Goal: Register for event/course: Sign up to attend an event or enroll in a course

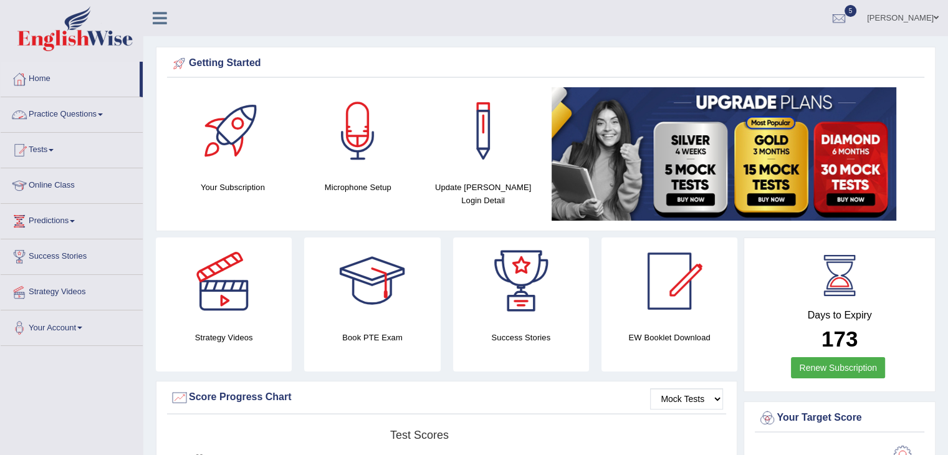
click at [102, 117] on link "Practice Questions" at bounding box center [72, 112] width 142 height 31
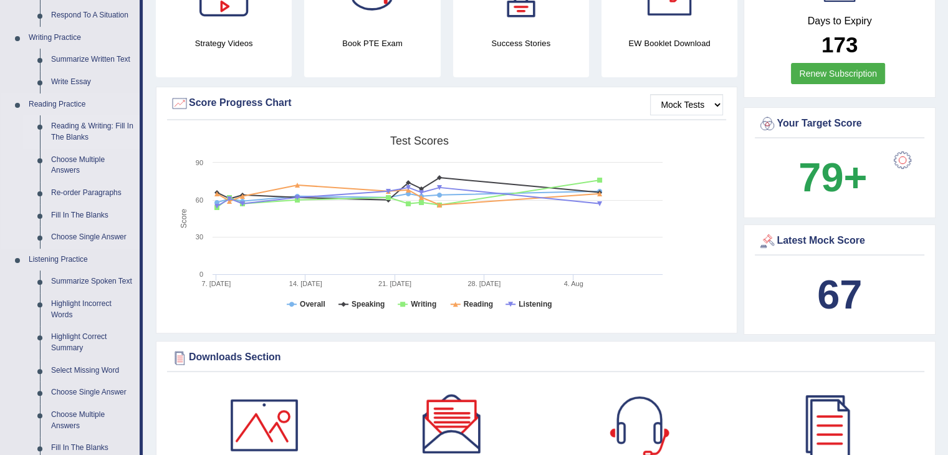
scroll to position [296, 0]
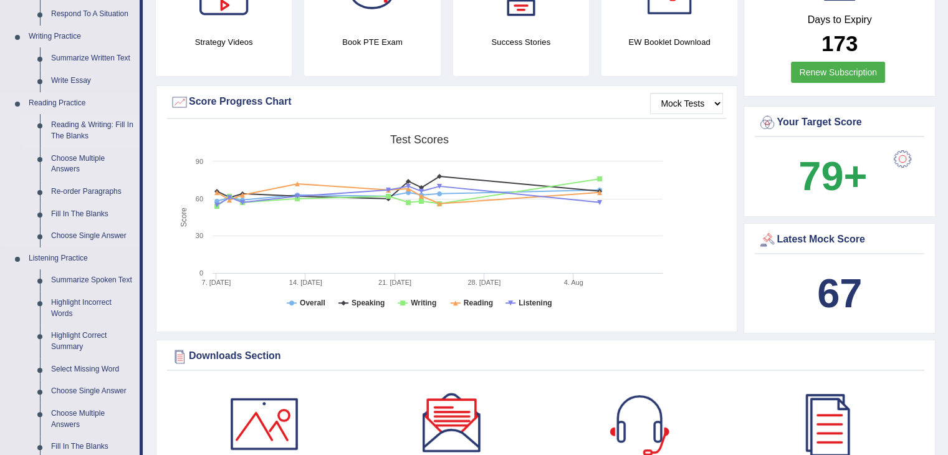
click at [87, 276] on link "Summarize Spoken Text" at bounding box center [93, 280] width 94 height 22
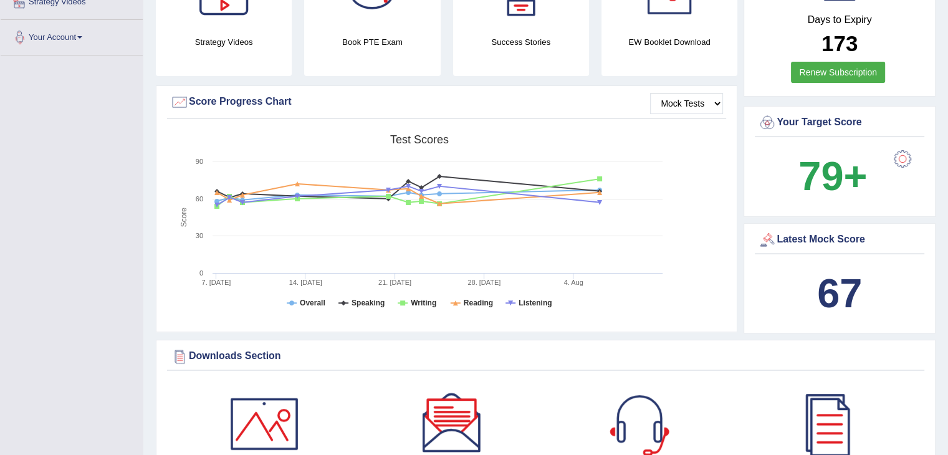
scroll to position [377, 0]
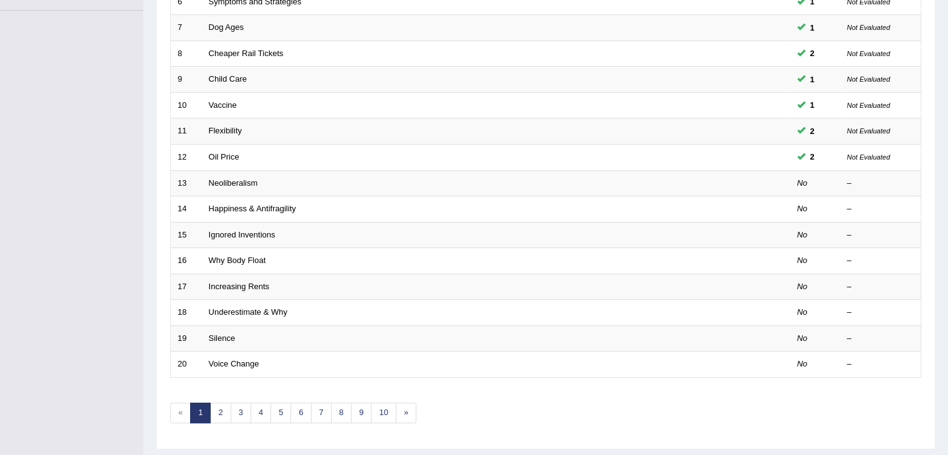
scroll to position [348, 0]
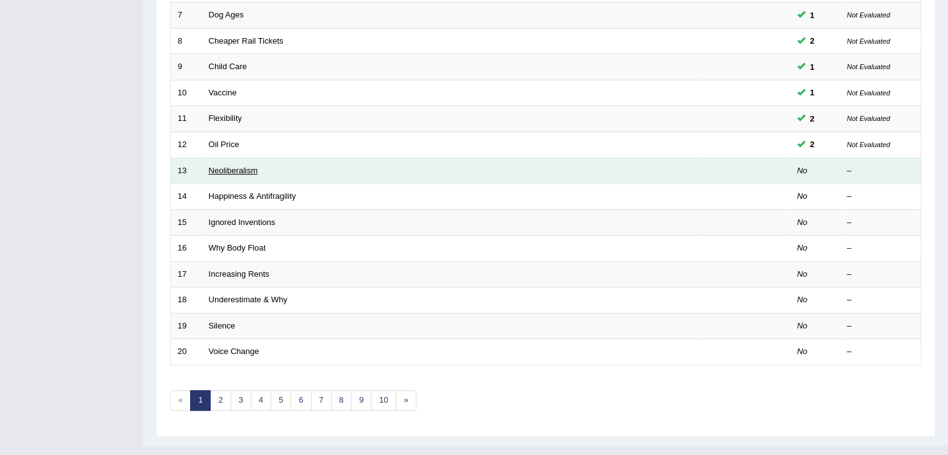
click at [234, 168] on link "Neoliberalism" at bounding box center [233, 170] width 49 height 9
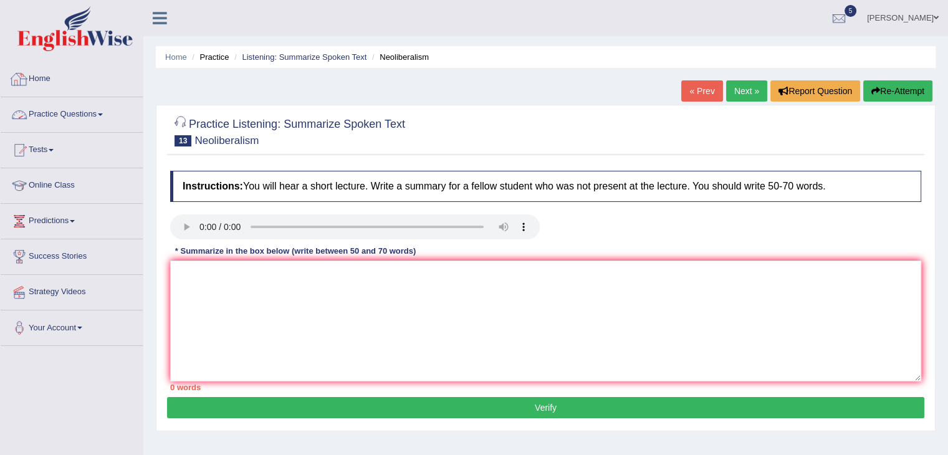
click at [44, 85] on link "Home" at bounding box center [72, 77] width 142 height 31
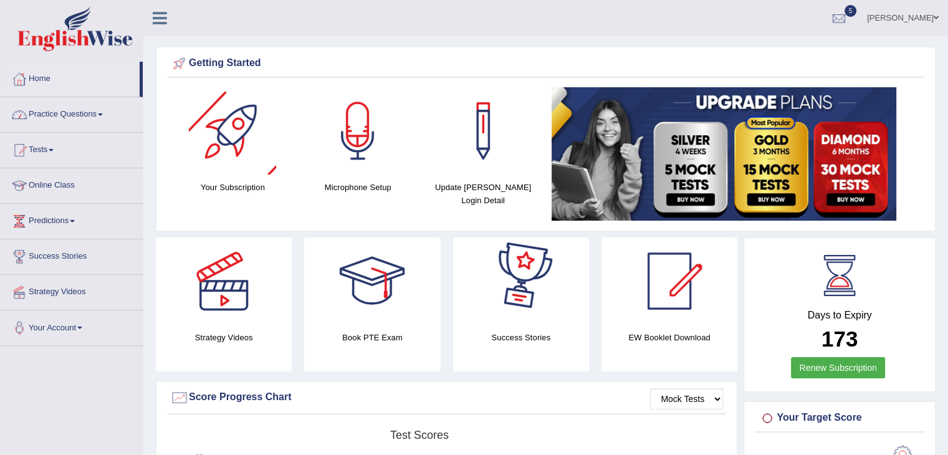
click at [102, 113] on span at bounding box center [100, 114] width 5 height 2
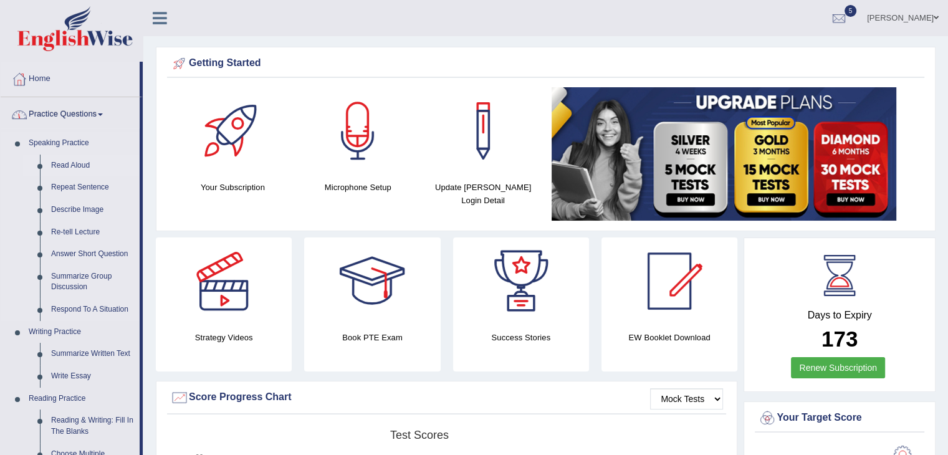
click at [84, 165] on link "Read Aloud" at bounding box center [93, 166] width 94 height 22
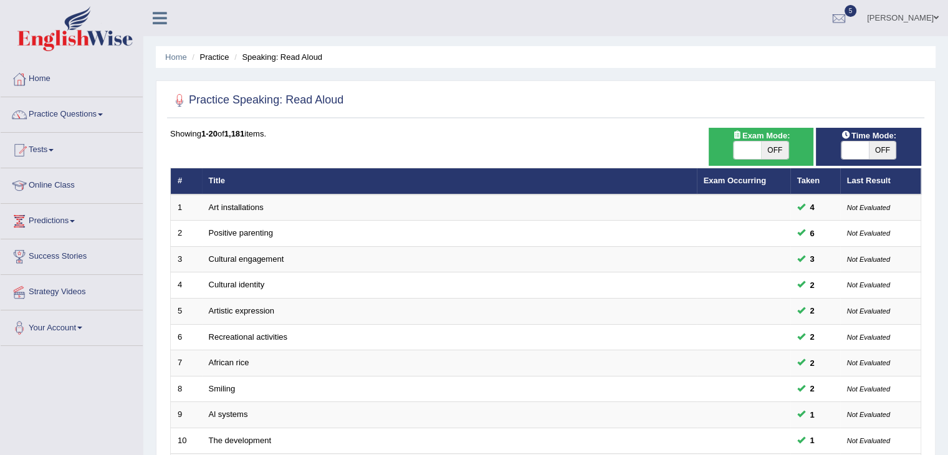
click at [852, 153] on span at bounding box center [855, 150] width 27 height 17
checkbox input "true"
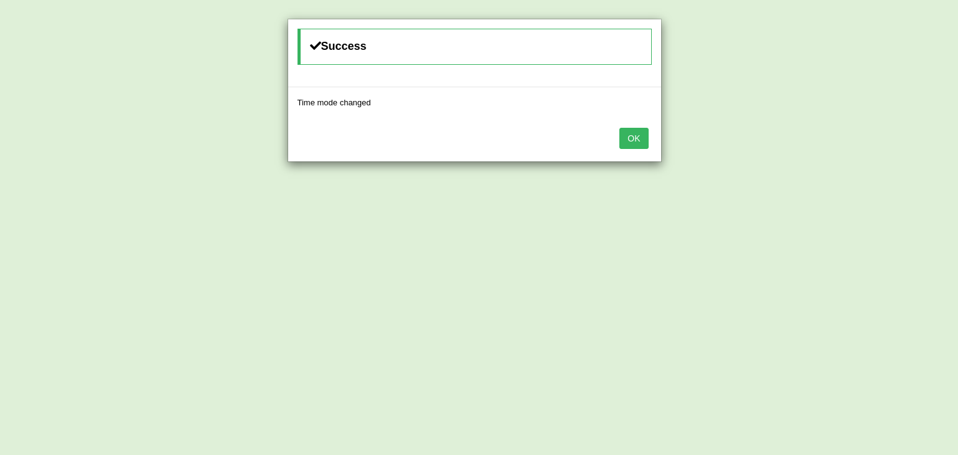
click at [636, 143] on button "OK" at bounding box center [633, 138] width 29 height 21
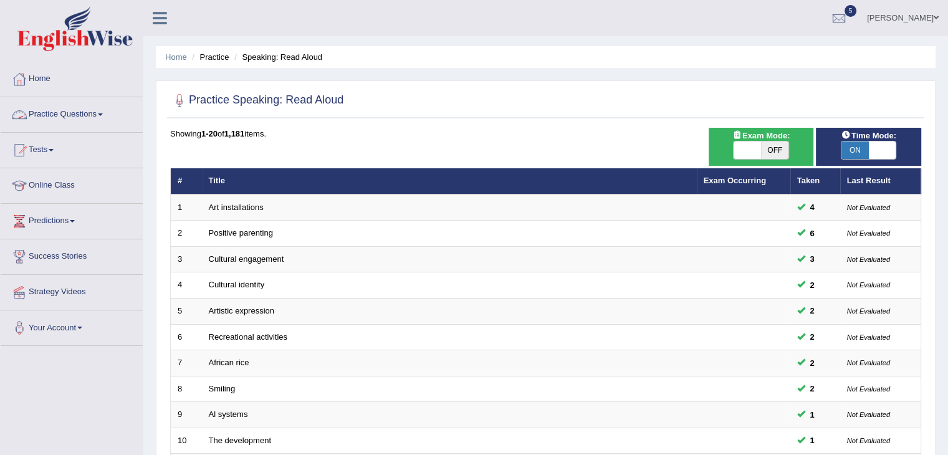
click at [98, 113] on link "Practice Questions" at bounding box center [72, 112] width 142 height 31
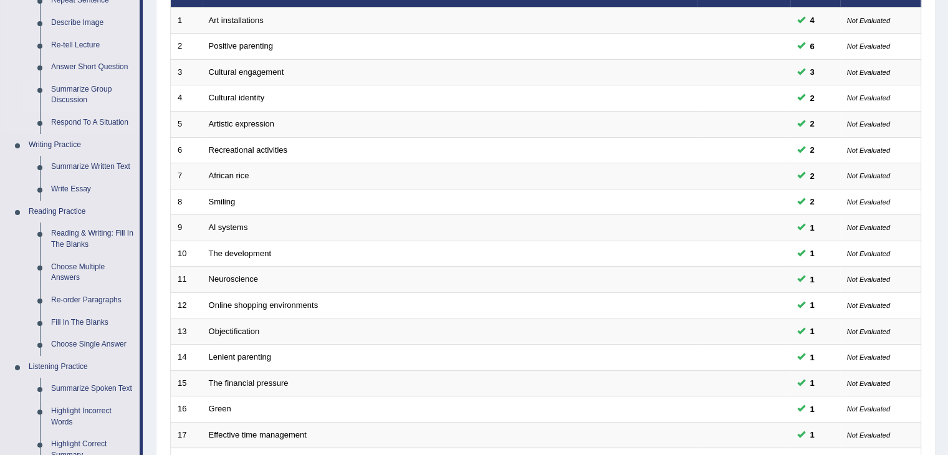
scroll to position [186, 0]
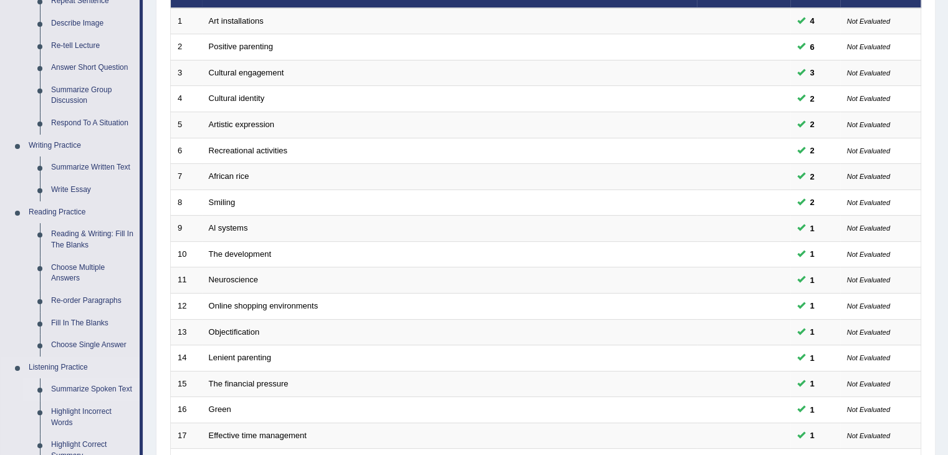
click at [86, 388] on link "Summarize Spoken Text" at bounding box center [93, 389] width 94 height 22
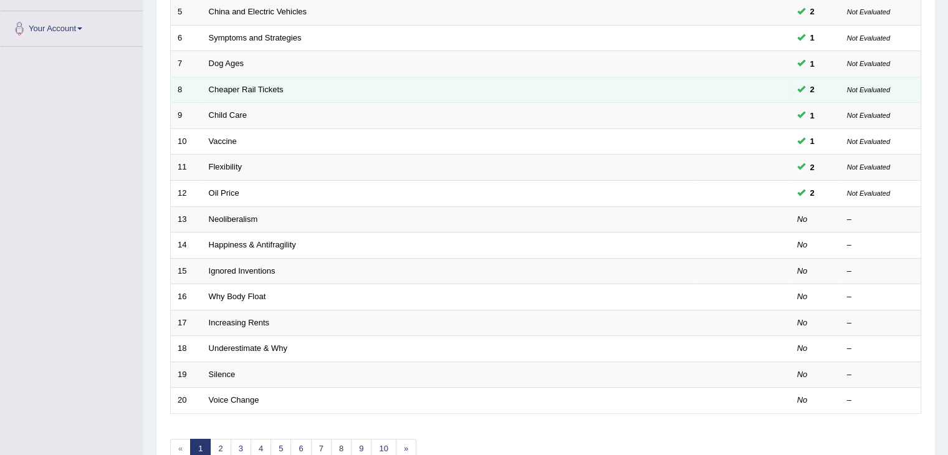
scroll to position [301, 0]
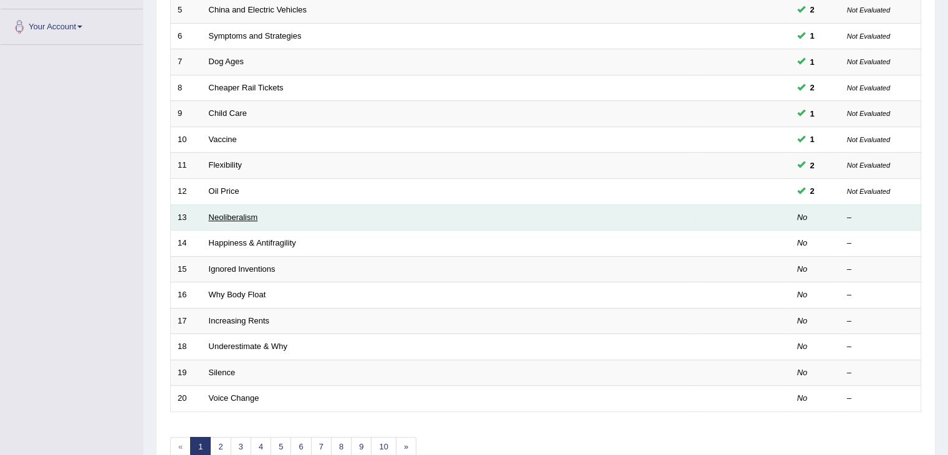
click at [241, 214] on link "Neoliberalism" at bounding box center [233, 217] width 49 height 9
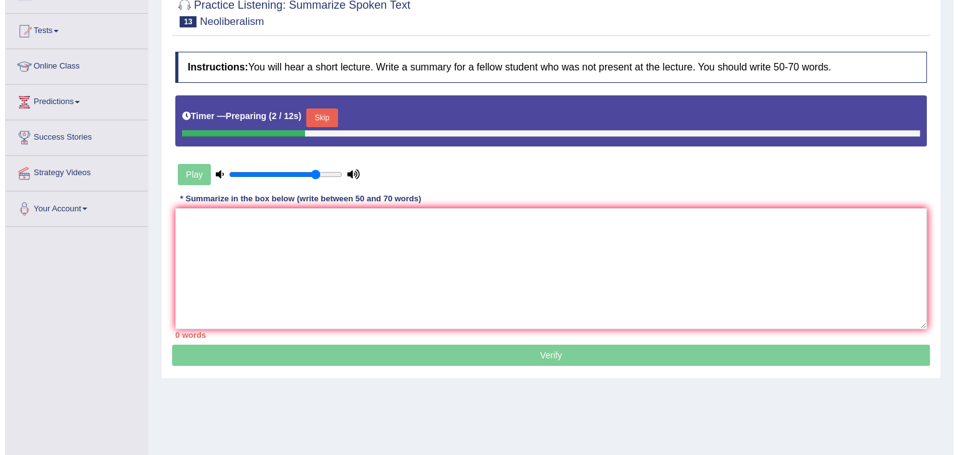
scroll to position [129, 0]
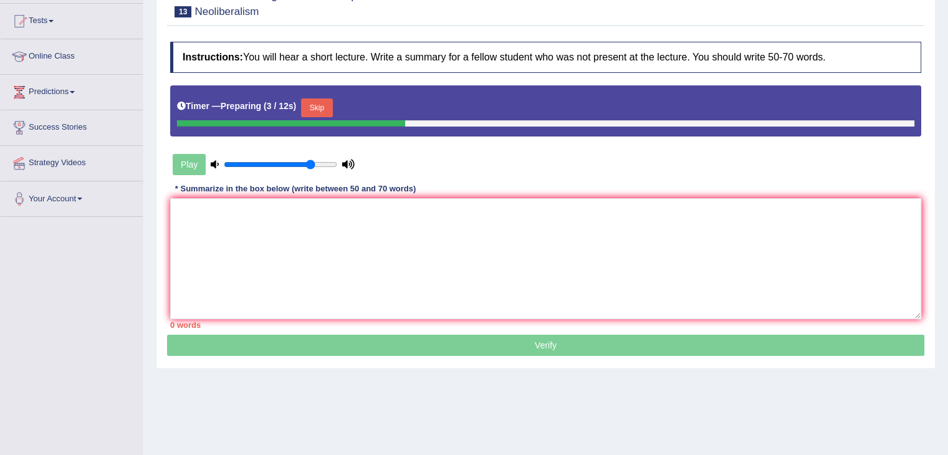
click at [317, 105] on button "Skip" at bounding box center [316, 108] width 31 height 19
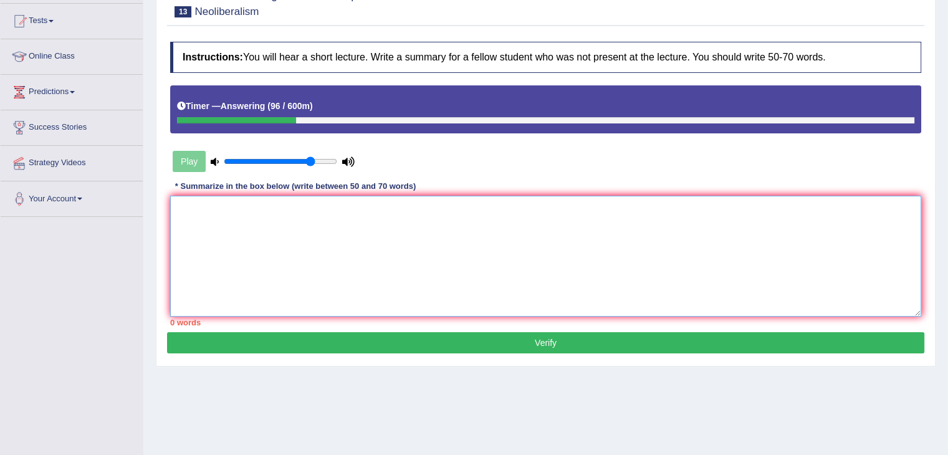
click at [258, 208] on textarea at bounding box center [545, 256] width 751 height 121
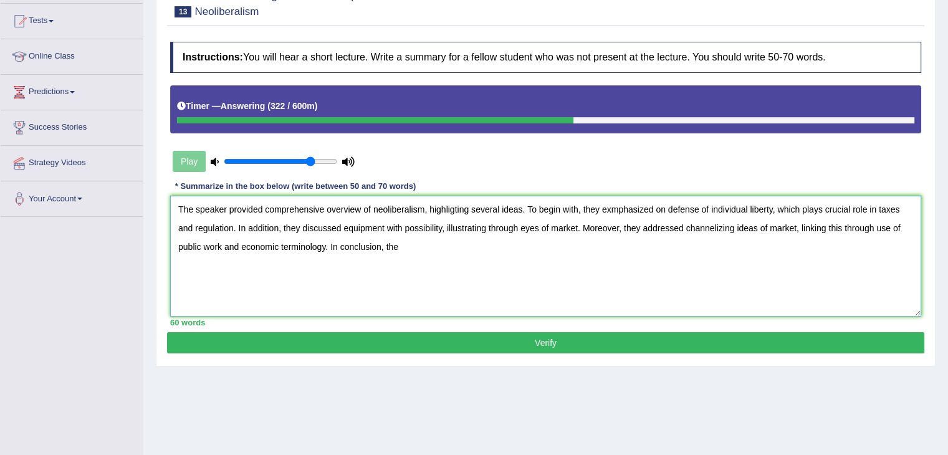
click at [643, 229] on textarea "The speaker provided comprehensive overview of neoliberalism, highligting sever…" at bounding box center [545, 256] width 751 height 121
click at [458, 248] on textarea "The speaker provided comprehensive overview of neoliberalism, highligting sever…" at bounding box center [545, 256] width 751 height 121
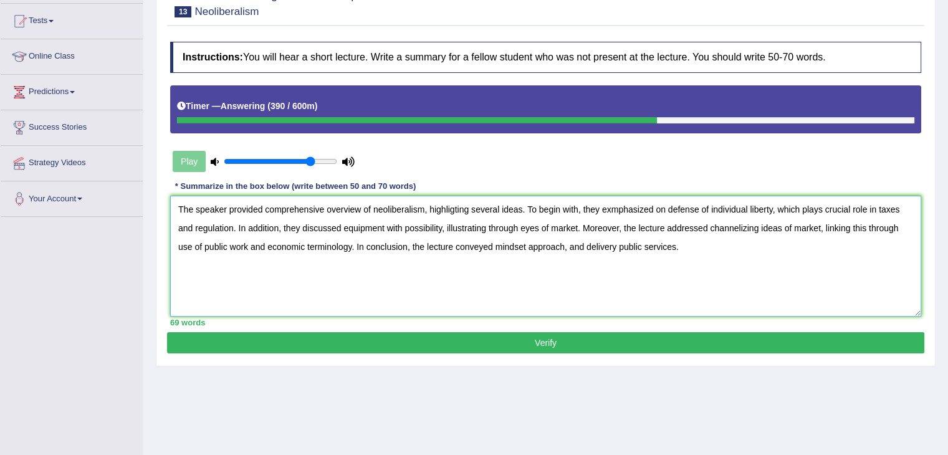
click at [610, 207] on textarea "The speaker provided comprehensive overview of neoliberalism, highligting sever…" at bounding box center [545, 256] width 751 height 121
click at [324, 226] on textarea "The speaker provided comprehensive overview of neoliberalism, highligting sever…" at bounding box center [545, 256] width 751 height 121
type textarea "The speaker provided comprehensive overview of neoliberalism, highligting sever…"
drag, startPoint x: 795, startPoint y: 278, endPoint x: 634, endPoint y: 345, distance: 174.4
click at [634, 345] on button "Verify" at bounding box center [546, 342] width 758 height 21
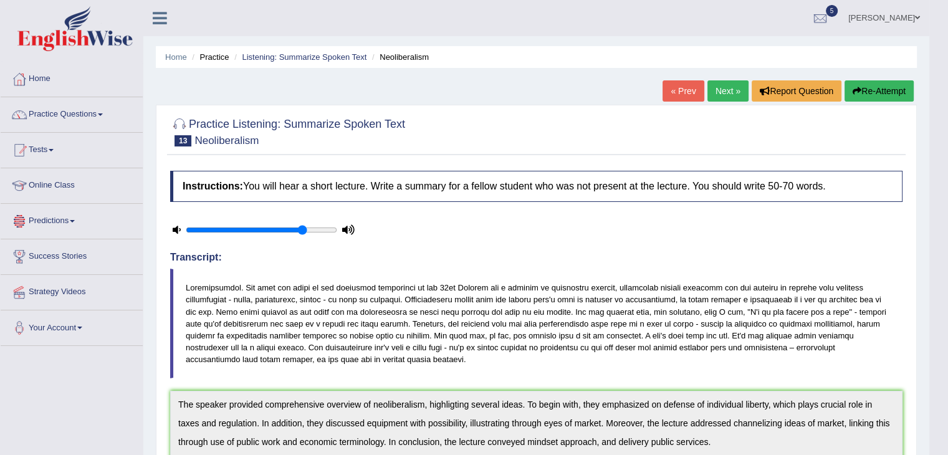
scroll to position [0, 0]
click at [102, 109] on link "Practice Questions" at bounding box center [72, 112] width 142 height 31
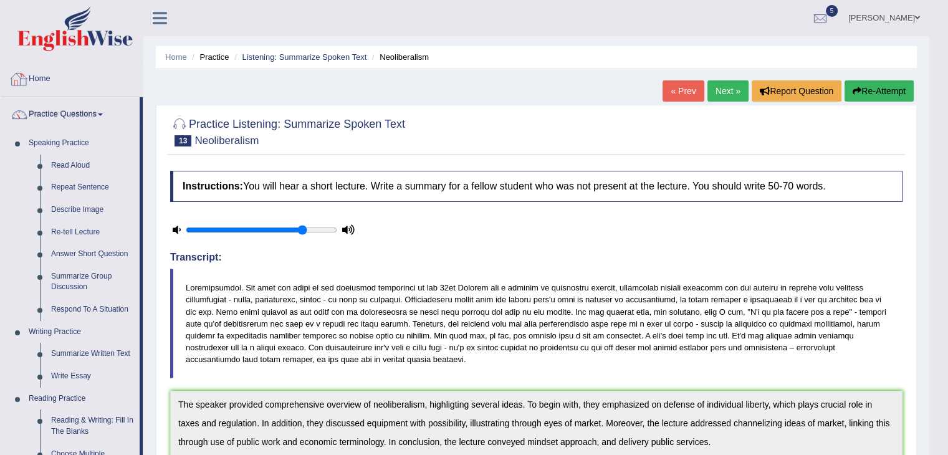
click at [45, 80] on link "Home" at bounding box center [72, 77] width 142 height 31
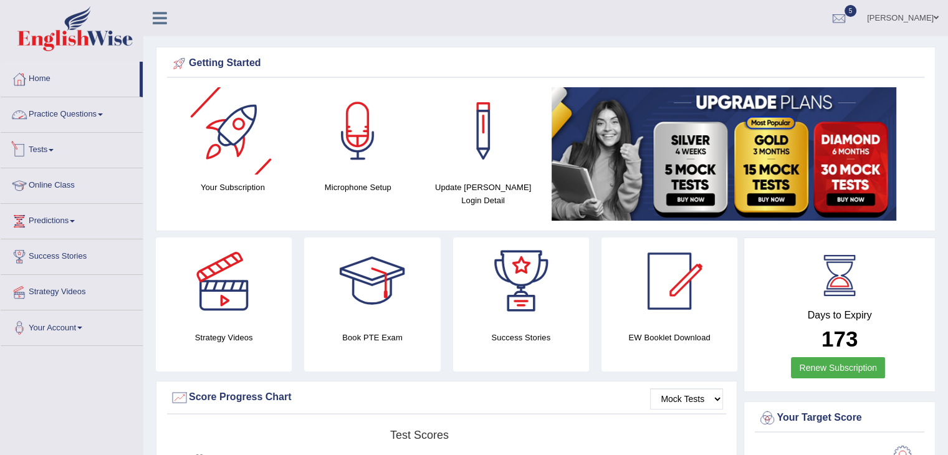
click at [52, 151] on link "Tests" at bounding box center [72, 148] width 142 height 31
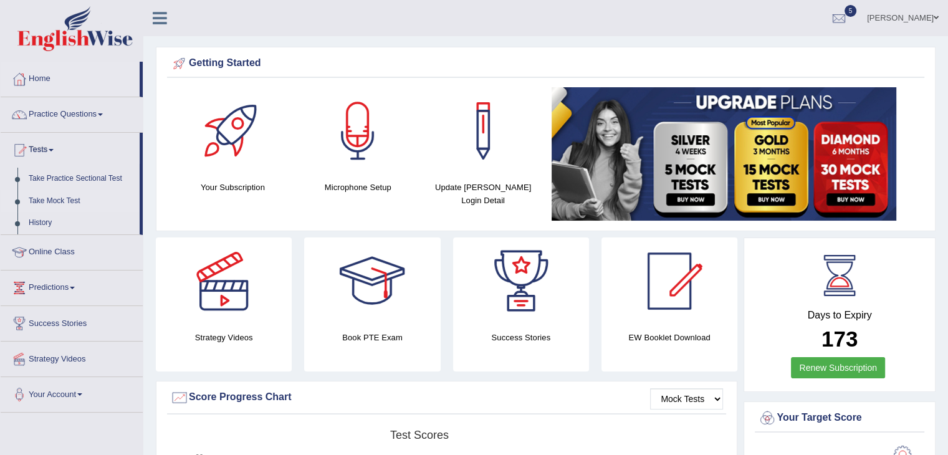
click at [51, 200] on link "Take Mock Test" at bounding box center [81, 201] width 117 height 22
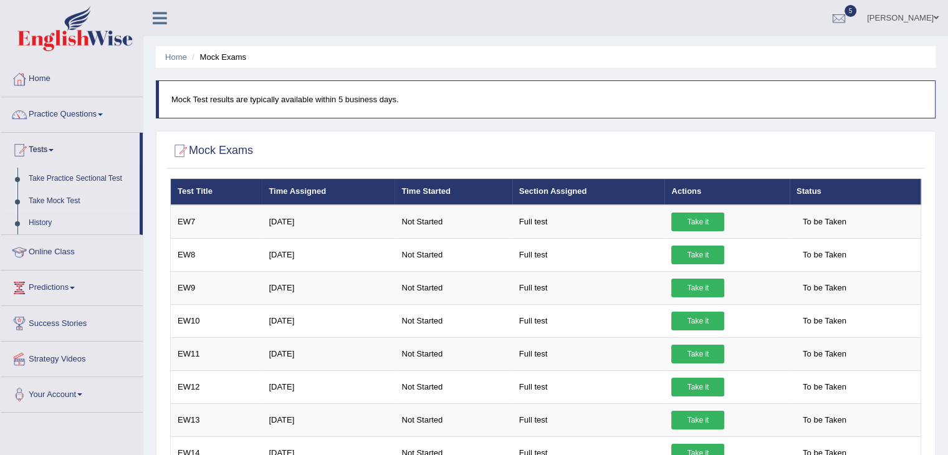
click at [73, 179] on link "Take Practice Sectional Test" at bounding box center [81, 179] width 117 height 22
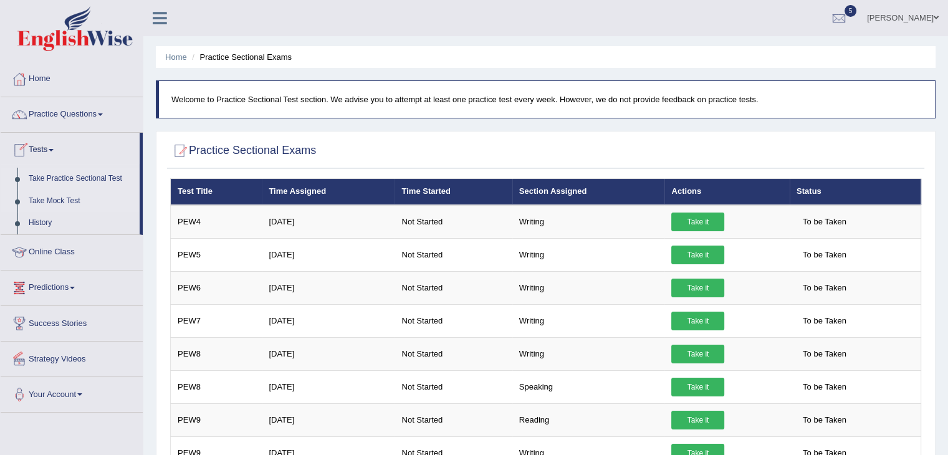
click at [62, 200] on link "Take Mock Test" at bounding box center [81, 201] width 117 height 22
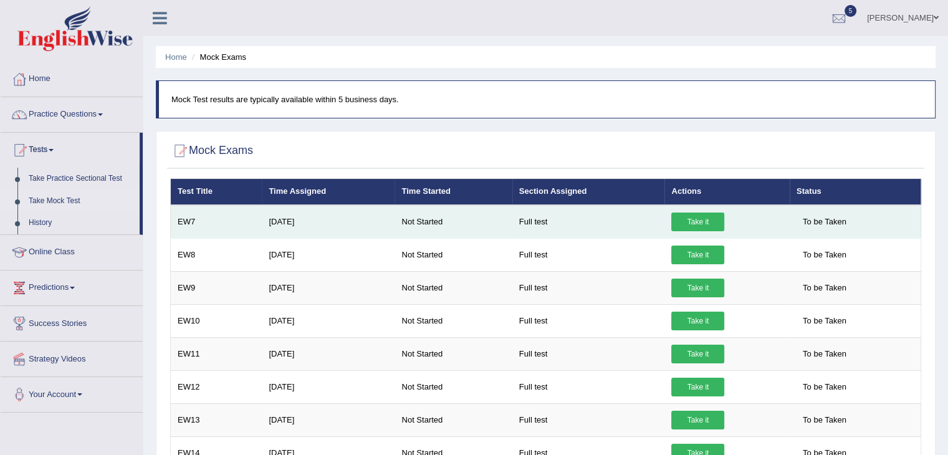
click at [685, 225] on link "Take it" at bounding box center [697, 222] width 53 height 19
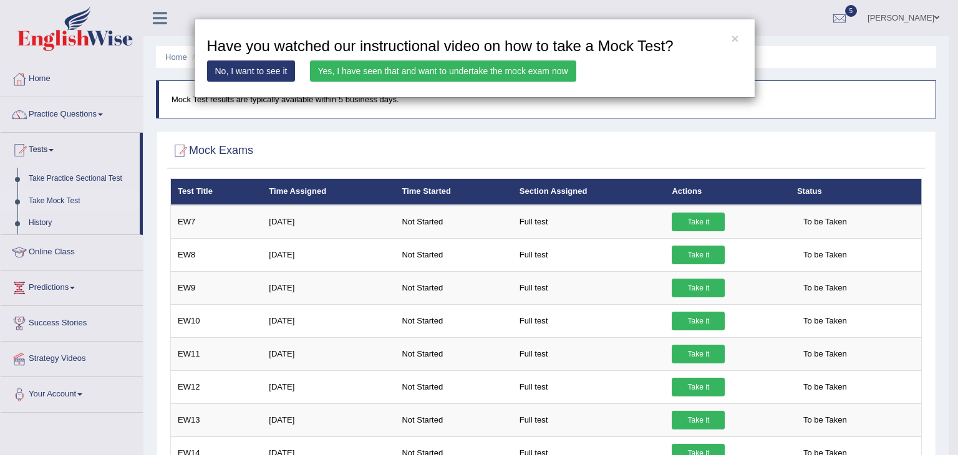
click at [455, 69] on link "Yes, I have seen that and want to undertake the mock exam now" at bounding box center [443, 70] width 266 height 21
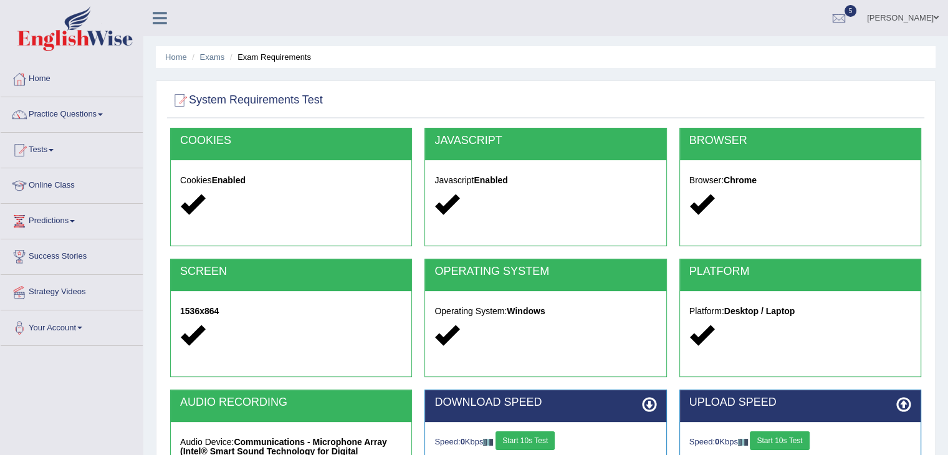
scroll to position [200, 0]
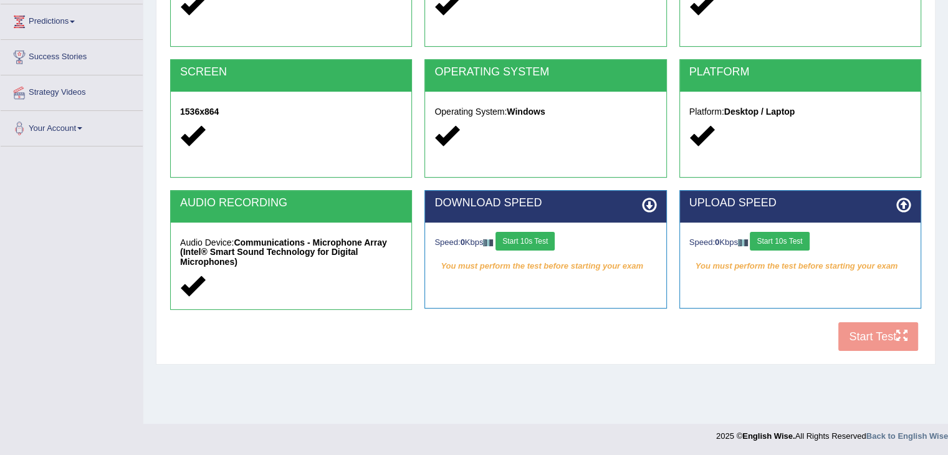
click at [522, 243] on button "Start 10s Test" at bounding box center [525, 241] width 59 height 19
click at [522, 243] on button "Start 10s Test" at bounding box center [538, 241] width 59 height 19
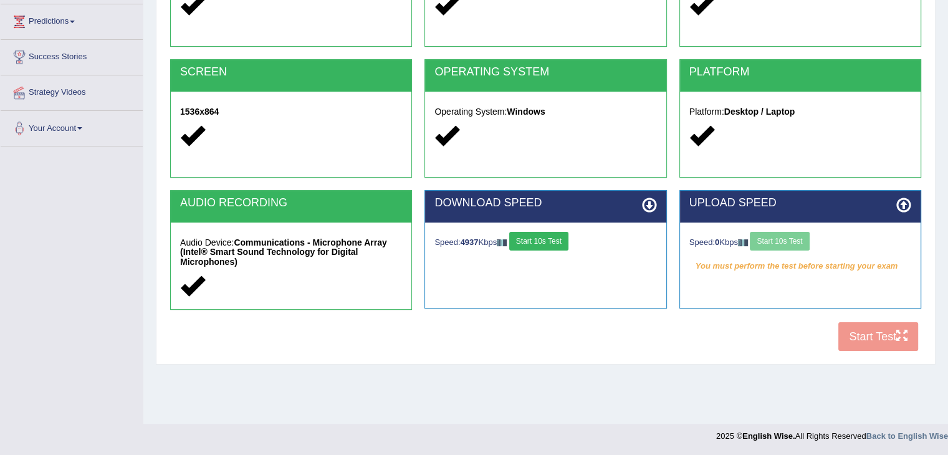
click at [536, 244] on button "Start 10s Test" at bounding box center [538, 241] width 59 height 19
click at [779, 245] on button "Start 10s Test" at bounding box center [779, 241] width 59 height 19
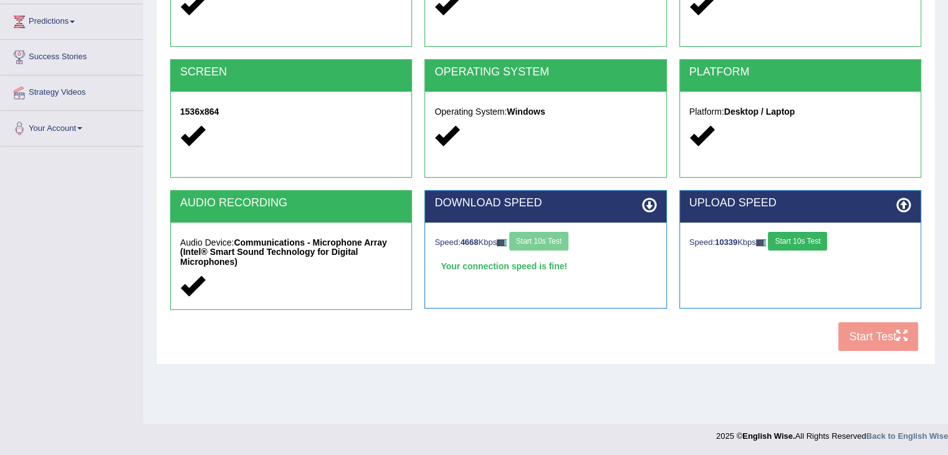
click at [799, 242] on button "Start 10s Test" at bounding box center [797, 241] width 59 height 19
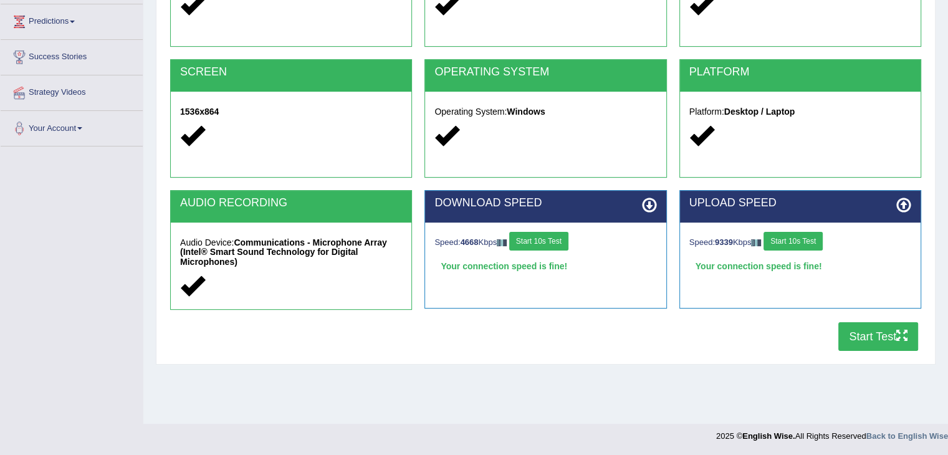
click at [865, 337] on button "Start Test" at bounding box center [879, 336] width 80 height 29
